Goal: Navigation & Orientation: Find specific page/section

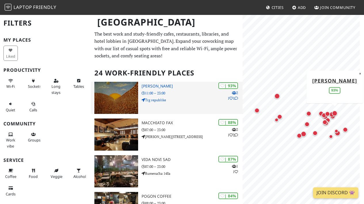
click at [124, 90] on img at bounding box center [116, 98] width 44 height 32
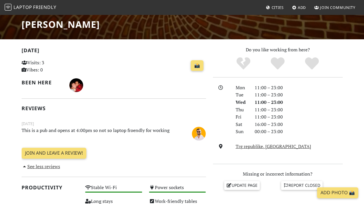
scroll to position [95, 0]
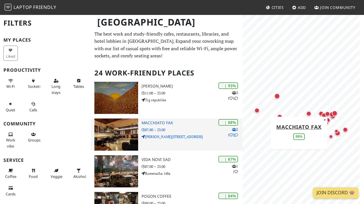
click at [130, 129] on img at bounding box center [116, 135] width 44 height 32
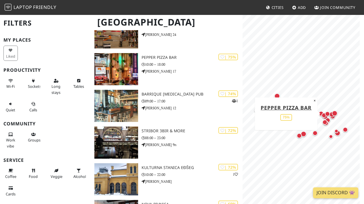
scroll to position [287, 0]
